Goal: Information Seeking & Learning: Learn about a topic

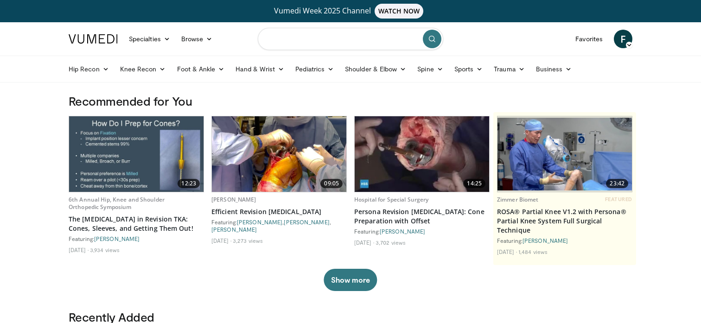
click at [352, 39] on input "Search topics, interventions" at bounding box center [350, 39] width 185 height 22
type input "*********"
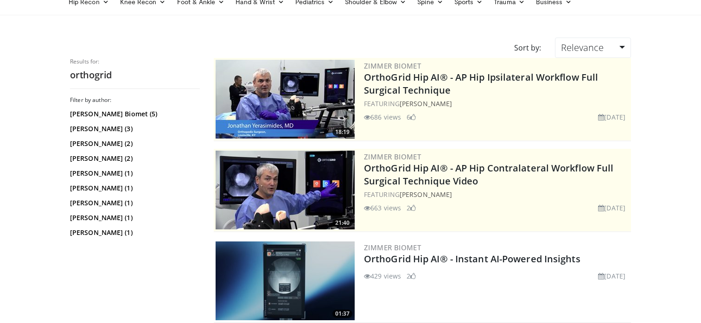
scroll to position [68, 0]
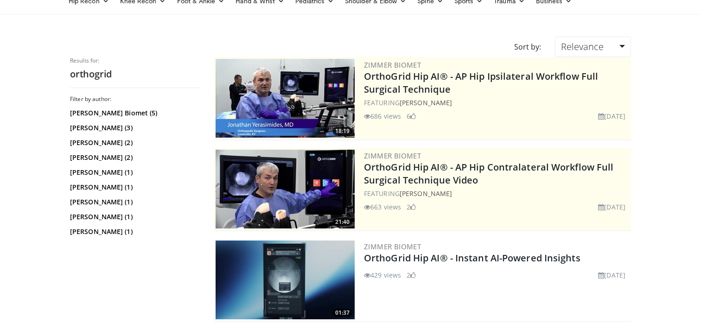
click at [276, 127] on img at bounding box center [285, 98] width 139 height 79
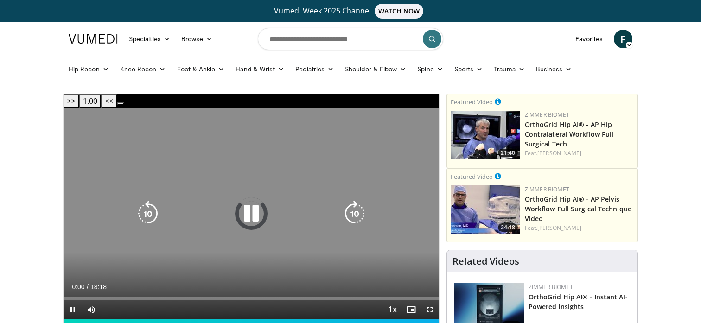
click at [247, 201] on icon "Video Player" at bounding box center [251, 214] width 26 height 26
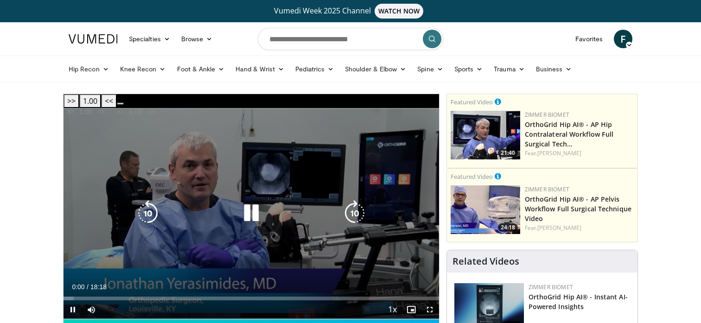
click at [250, 200] on icon "Video Player" at bounding box center [251, 213] width 26 height 26
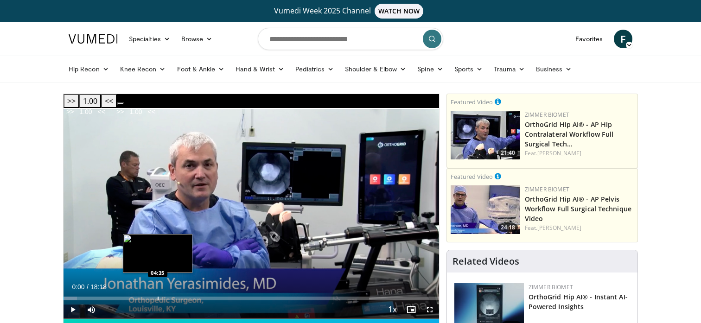
click at [157, 292] on div "Loaded : 3.61% 00:00 04:35" at bounding box center [252, 296] width 376 height 9
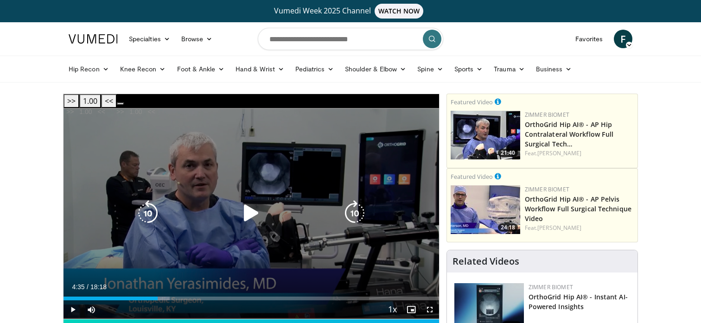
click at [252, 200] on icon "Video Player" at bounding box center [251, 213] width 26 height 26
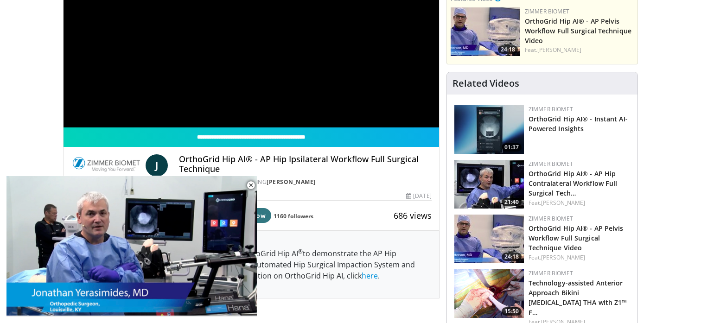
scroll to position [195, 0]
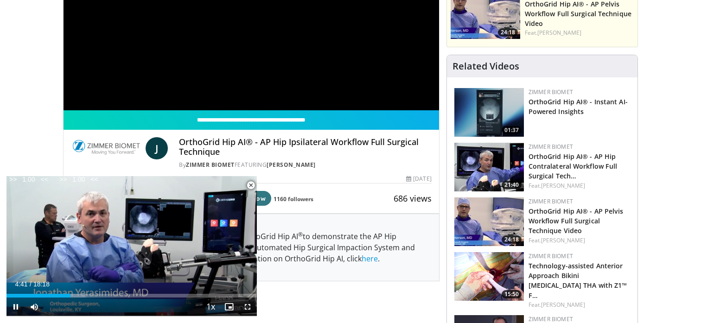
click at [251, 182] on span "Video Player" at bounding box center [251, 185] width 19 height 19
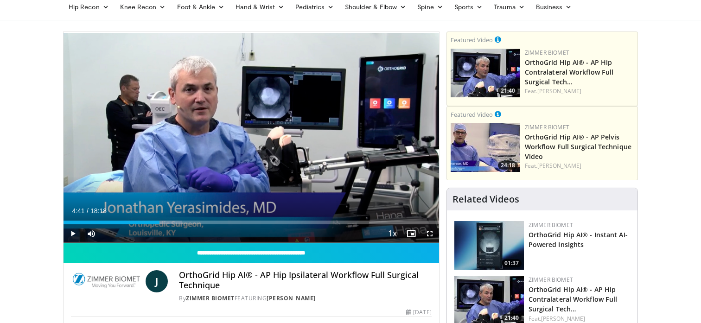
scroll to position [0, 0]
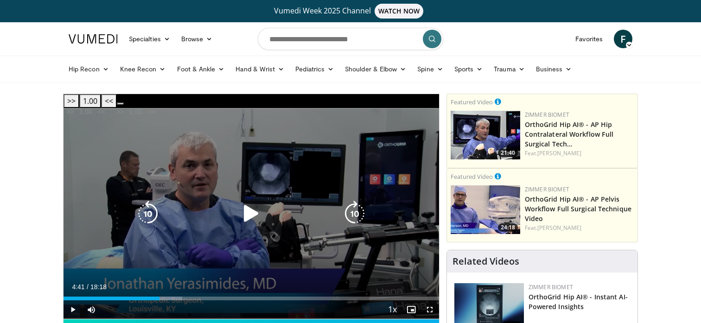
click at [242, 202] on icon "Video Player" at bounding box center [251, 214] width 26 height 26
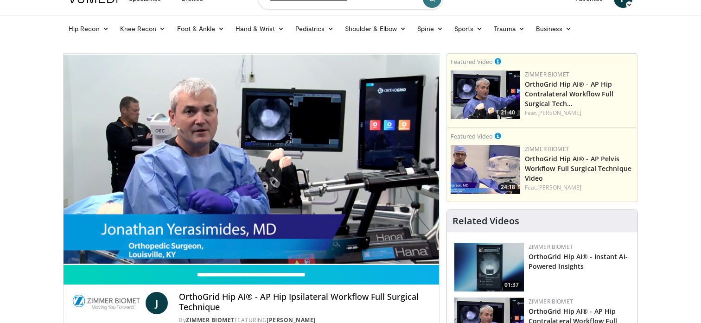
scroll to position [43, 0]
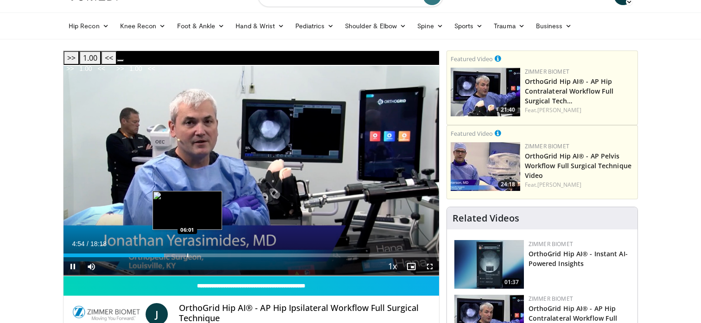
click at [183, 249] on div "Loaded : 32.52% 04:54 06:01" at bounding box center [252, 253] width 376 height 9
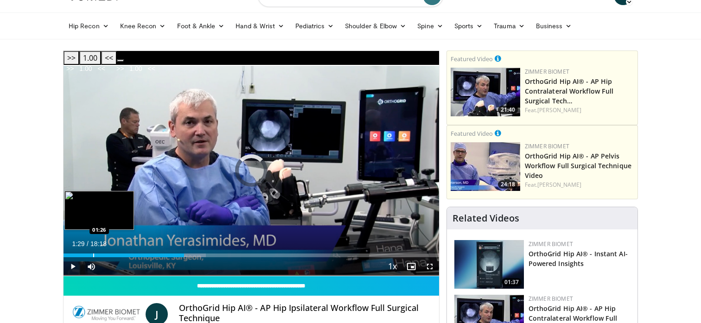
click at [94, 254] on div "Progress Bar" at bounding box center [93, 256] width 1 height 4
click at [74, 254] on div "00:31" at bounding box center [69, 256] width 11 height 4
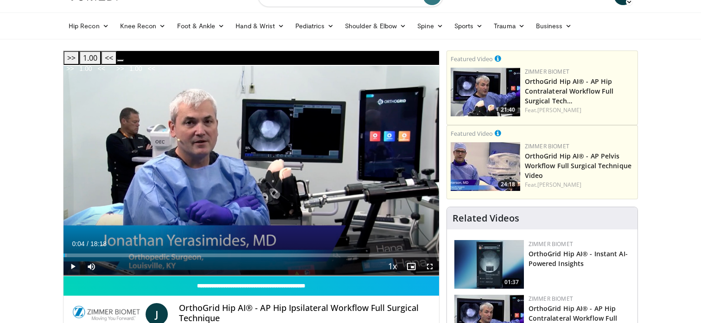
drag, startPoint x: 65, startPoint y: 239, endPoint x: 57, endPoint y: 239, distance: 8.3
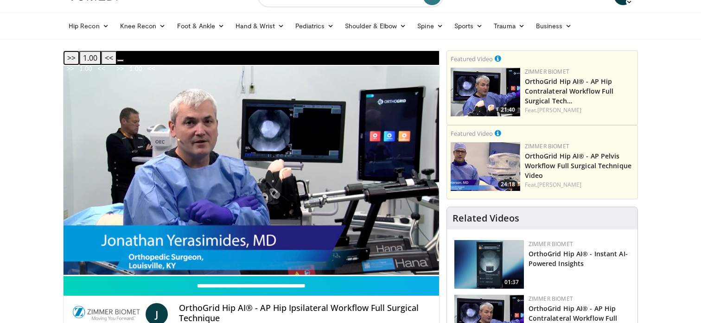
click at [79, 54] on button ">>" at bounding box center [72, 58] width 16 height 14
click at [79, 55] on button ">>" at bounding box center [72, 58] width 16 height 14
click at [79, 57] on button ">>" at bounding box center [72, 58] width 16 height 14
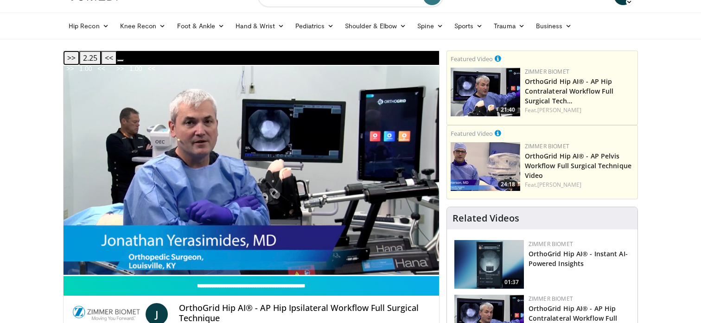
click at [79, 57] on button ">>" at bounding box center [72, 58] width 16 height 14
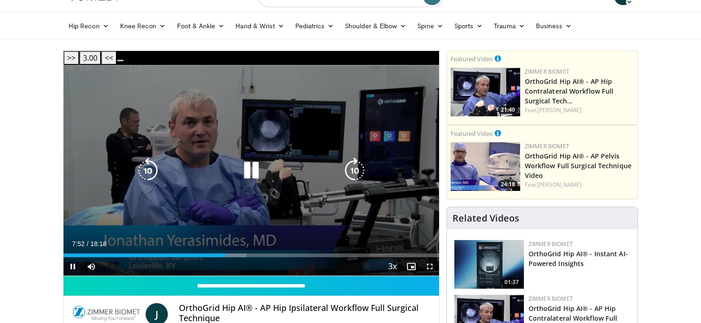
click at [322, 79] on div "10 seconds Tap to unmute" at bounding box center [252, 170] width 376 height 211
